Goal: Task Accomplishment & Management: Complete application form

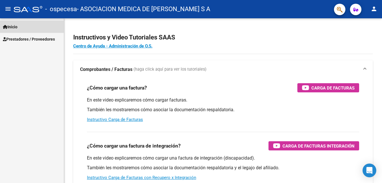
click at [17, 27] on span "Inicio" at bounding box center [10, 27] width 15 height 6
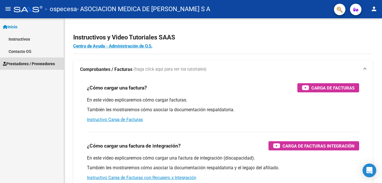
click at [24, 62] on span "Prestadores / Proveedores" at bounding box center [29, 64] width 52 height 6
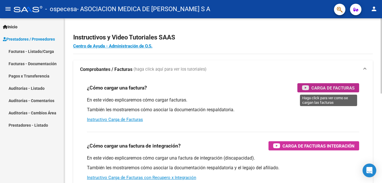
click at [326, 86] on span "Carga de Facturas" at bounding box center [332, 87] width 43 height 7
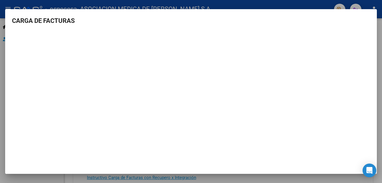
click at [266, 21] on h3 "CARGA DE FACTURAS" at bounding box center [191, 20] width 358 height 9
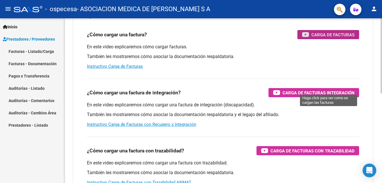
scroll to position [53, 0]
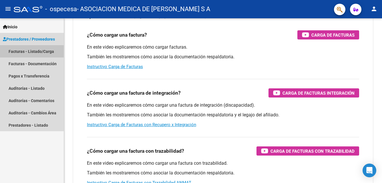
click at [27, 51] on link "Facturas - Listado/Carga" at bounding box center [32, 51] width 64 height 12
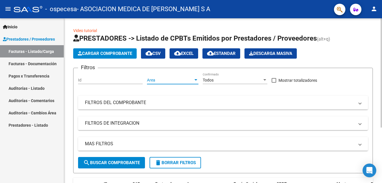
click at [169, 80] on span "Area" at bounding box center [170, 80] width 46 height 5
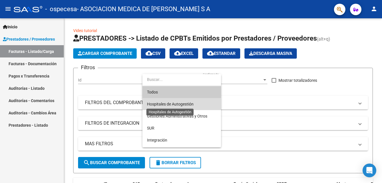
click at [173, 104] on span "Hospitales de Autogestión" at bounding box center [170, 104] width 47 height 5
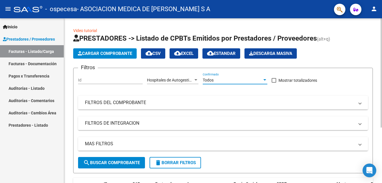
click at [217, 79] on div "Todos" at bounding box center [232, 80] width 59 height 5
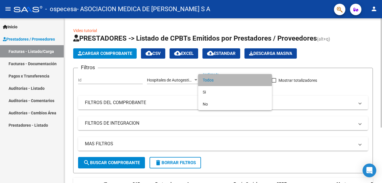
click at [217, 79] on span "Todos" at bounding box center [235, 80] width 65 height 12
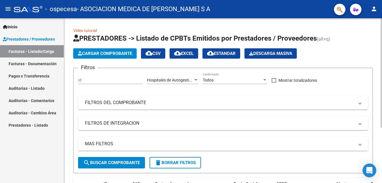
click at [94, 103] on mat-panel-title "FILTROS DEL COMPROBANTE" at bounding box center [219, 102] width 269 height 6
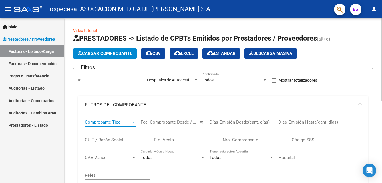
click at [90, 121] on span "Comprobante Tipo" at bounding box center [108, 121] width 46 height 5
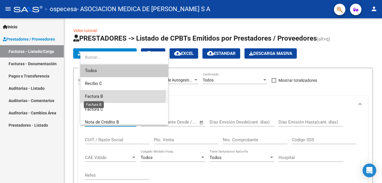
click at [88, 95] on span "Factura B" at bounding box center [94, 96] width 18 height 5
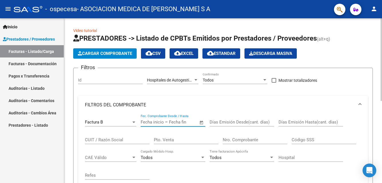
click at [157, 122] on input "text" at bounding box center [152, 121] width 23 height 5
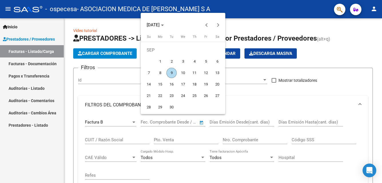
click at [173, 71] on span "9" at bounding box center [171, 73] width 10 height 10
type input "[DATE]"
click at [232, 121] on div at bounding box center [191, 91] width 382 height 183
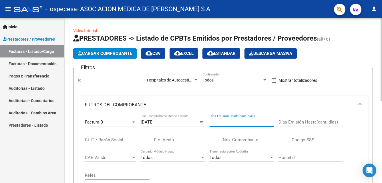
click at [232, 121] on input "Días Emisión Desde(cant. días)" at bounding box center [241, 121] width 65 height 5
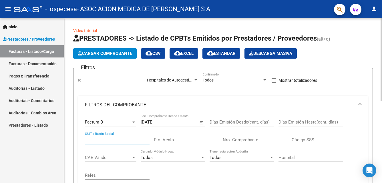
click at [104, 138] on input "CUIT / Razón Social" at bounding box center [117, 139] width 65 height 5
type input "30545850547"
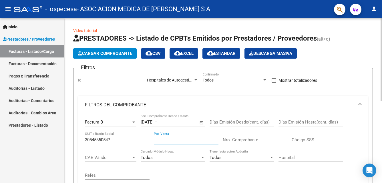
click at [166, 142] on input "Pto. Venta" at bounding box center [186, 139] width 65 height 5
type input "7"
click at [231, 141] on input "Nro. Comprobante" at bounding box center [255, 139] width 65 height 5
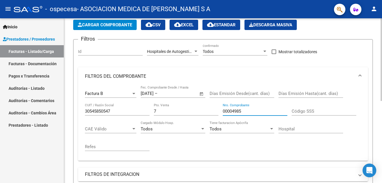
type input "00004985"
click at [96, 126] on span "CAE Válido" at bounding box center [108, 128] width 46 height 5
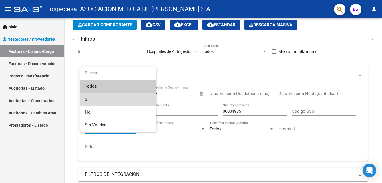
click at [84, 97] on mat-option "Si" at bounding box center [118, 99] width 76 height 13
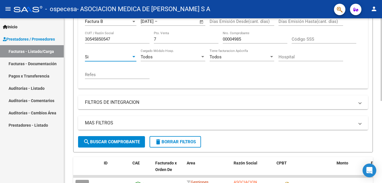
scroll to position [114, 0]
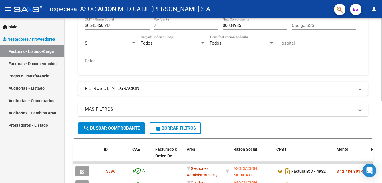
click at [107, 88] on mat-panel-title "FILTROS DE INTEGRACION" at bounding box center [219, 88] width 269 height 6
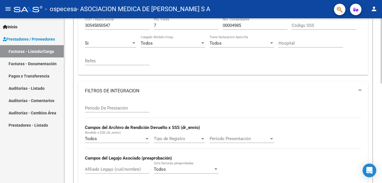
click at [107, 110] on input "Período De Prestación" at bounding box center [117, 107] width 65 height 5
type input "08"
click at [95, 137] on span "Todos" at bounding box center [91, 138] width 12 height 5
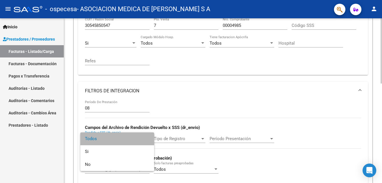
click at [95, 137] on span "Todos" at bounding box center [117, 138] width 65 height 13
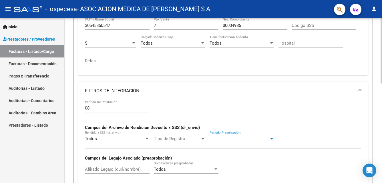
click at [220, 139] on span "Período Presentación" at bounding box center [238, 138] width 59 height 5
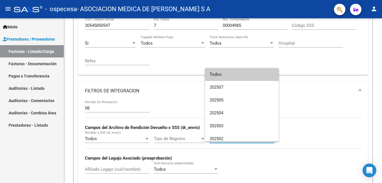
click at [195, 109] on div at bounding box center [191, 91] width 382 height 183
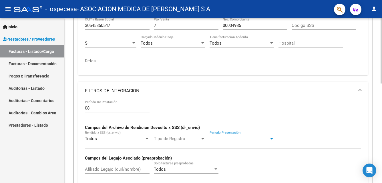
click at [220, 139] on span "Período Presentación" at bounding box center [238, 138] width 59 height 5
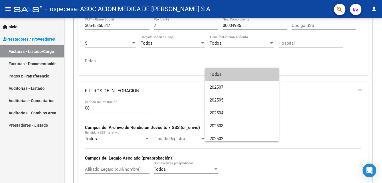
click at [183, 97] on div at bounding box center [191, 91] width 382 height 183
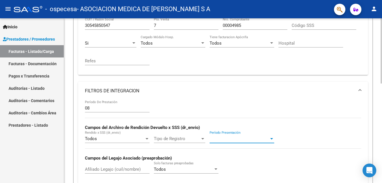
click at [237, 138] on span "Período Presentación" at bounding box center [238, 138] width 59 height 5
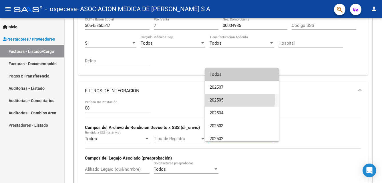
click at [229, 99] on span "202505" at bounding box center [241, 100] width 65 height 13
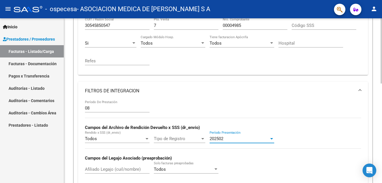
click at [226, 123] on div "08 Período De Prestación Campos del Archivo de Rendición Devuelto x SSS (dr_env…" at bounding box center [223, 139] width 276 height 79
click at [225, 122] on div "08 Período De Prestación Campos del Archivo de Rendición Devuelto x SSS (dr_env…" at bounding box center [223, 139] width 276 height 79
click at [230, 137] on div "202502" at bounding box center [238, 138] width 59 height 5
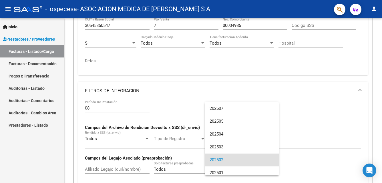
scroll to position [0, 0]
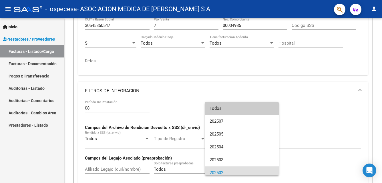
click at [186, 95] on div at bounding box center [191, 91] width 382 height 183
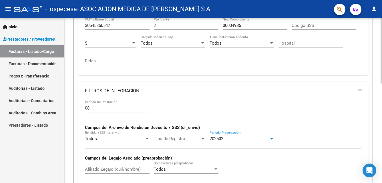
click at [234, 137] on div "202502" at bounding box center [238, 138] width 59 height 5
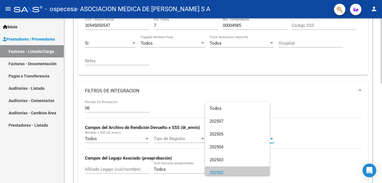
scroll to position [34, 0]
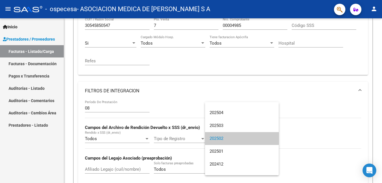
click at [184, 104] on div at bounding box center [191, 91] width 382 height 183
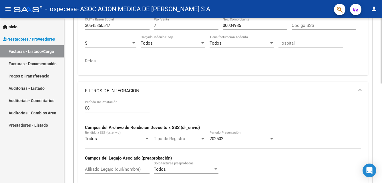
click at [225, 135] on div "202502 Período Presentación" at bounding box center [241, 137] width 65 height 12
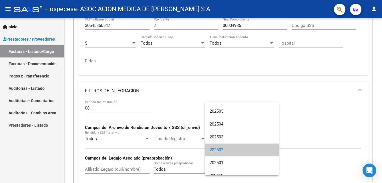
scroll to position [0, 0]
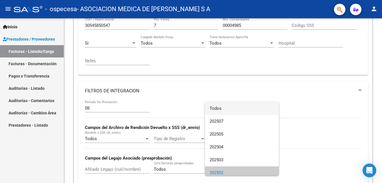
click at [237, 111] on span "Todos" at bounding box center [241, 108] width 65 height 13
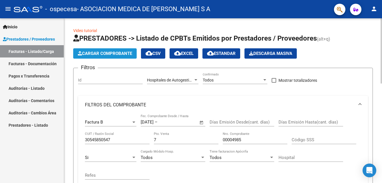
click at [104, 52] on span "Cargar Comprobante" at bounding box center [105, 53] width 54 height 5
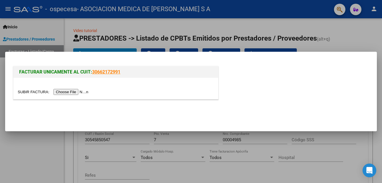
click at [65, 92] on input "file" at bounding box center [54, 92] width 72 height 6
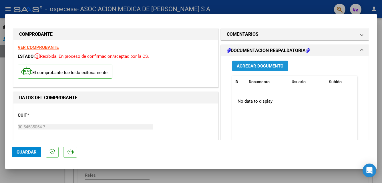
click at [250, 64] on span "Agregar Documento" at bounding box center [260, 65] width 47 height 5
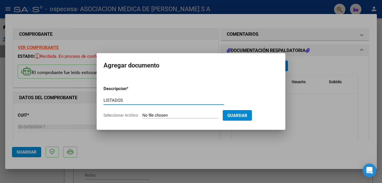
type input "LISTADOS"
click at [176, 114] on input "Seleccionar Archivo" at bounding box center [180, 115] width 76 height 5
type input "C:\fakepath\FB-7-4985 CERAMISTAS DOC.pdf"
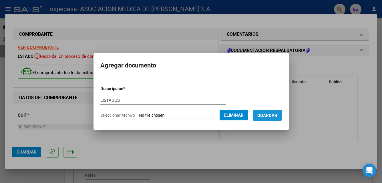
click at [275, 114] on span "Guardar" at bounding box center [267, 115] width 20 height 5
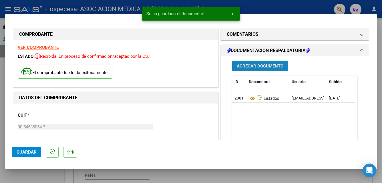
click at [260, 66] on span "Agregar Documento" at bounding box center [260, 65] width 47 height 5
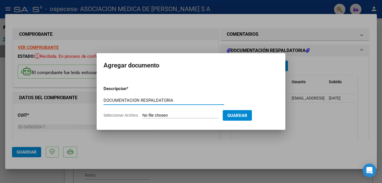
type input "DOCUMENTACION RESPALDATORIA"
click at [155, 113] on input "Seleccionar Archivo" at bounding box center [180, 115] width 76 height 5
type input "C:\fakepath\HC 42570.pdf"
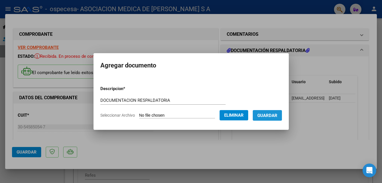
click at [266, 115] on span "Guardar" at bounding box center [267, 115] width 20 height 5
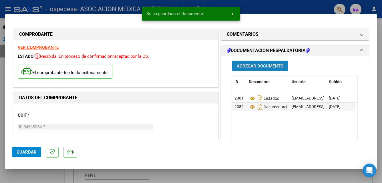
click at [249, 62] on button "Agregar Documento" at bounding box center [260, 66] width 56 height 11
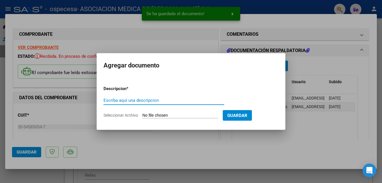
click at [153, 100] on input "Escriba aquí una descripcion" at bounding box center [163, 100] width 121 height 5
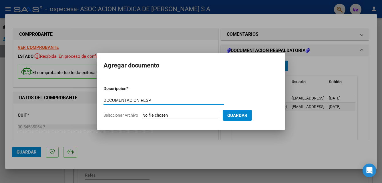
type input "DOCUMENTACION RESP"
click at [156, 114] on input "Seleccionar Archivo" at bounding box center [180, 115] width 76 height 5
type input "C:\fakepath\HC 42605.pdf"
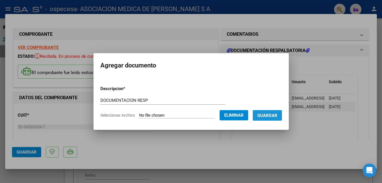
click at [276, 115] on span "Guardar" at bounding box center [267, 115] width 20 height 5
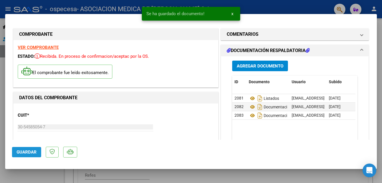
click at [26, 150] on span "Guardar" at bounding box center [27, 151] width 20 height 5
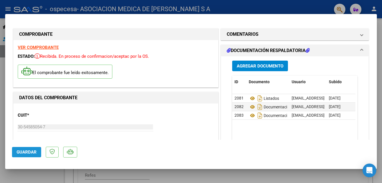
click at [29, 152] on span "Guardar" at bounding box center [27, 151] width 20 height 5
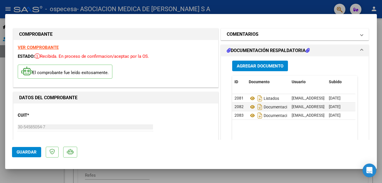
click at [245, 33] on h1 "COMENTARIOS" at bounding box center [243, 34] width 32 height 7
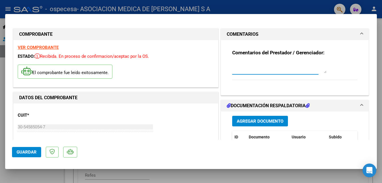
click at [236, 69] on textarea at bounding box center [279, 67] width 94 height 11
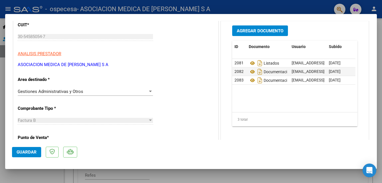
scroll to position [114, 0]
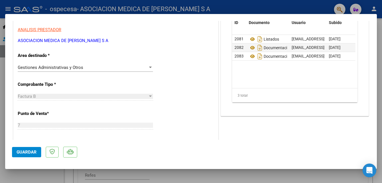
type textarea "FACTURACION AGOSTO INTERNADOS 2025"
click at [27, 151] on span "Guardar" at bounding box center [27, 151] width 20 height 5
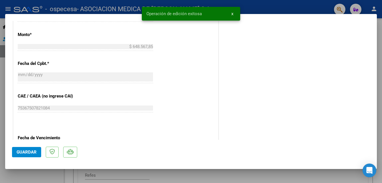
scroll to position [286, 0]
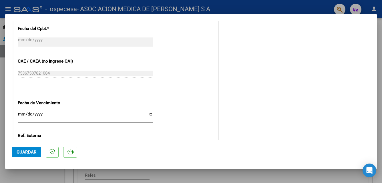
click at [29, 114] on input "Ingresar la fecha" at bounding box center [85, 116] width 135 height 9
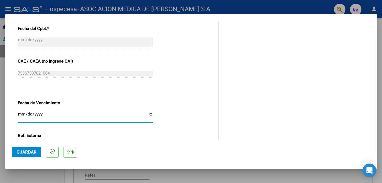
click at [20, 113] on input "Ingresar la fecha" at bounding box center [85, 116] width 135 height 9
type input "[DATE]"
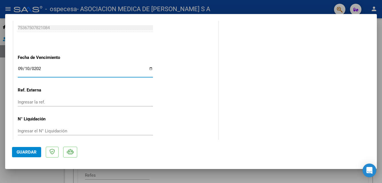
scroll to position [338, 0]
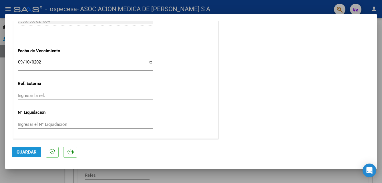
click at [27, 150] on span "Guardar" at bounding box center [27, 151] width 20 height 5
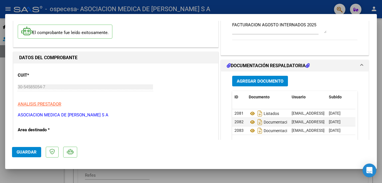
scroll to position [0, 0]
